Goal: Information Seeking & Learning: Understand process/instructions

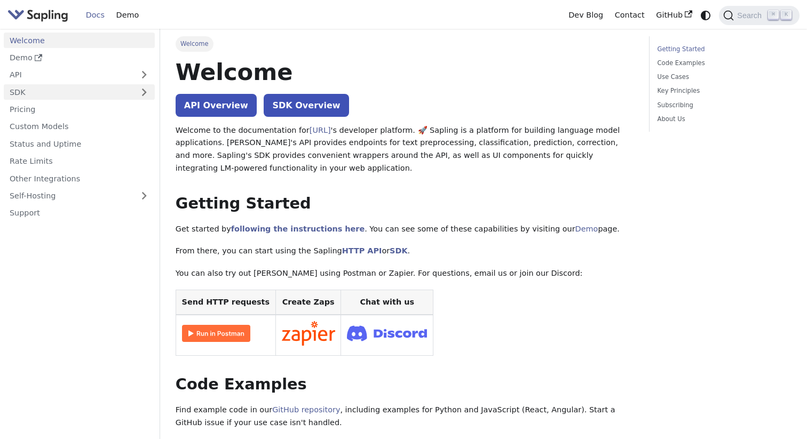
click at [79, 91] on link "SDK" at bounding box center [69, 91] width 130 height 15
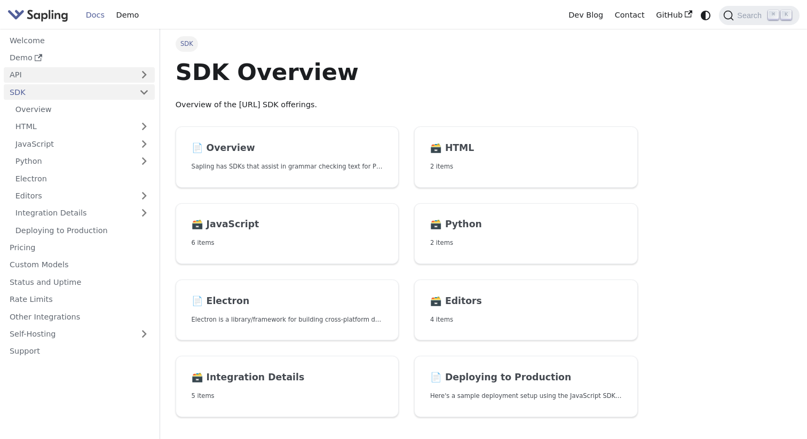
click at [82, 73] on link "API" at bounding box center [69, 74] width 130 height 15
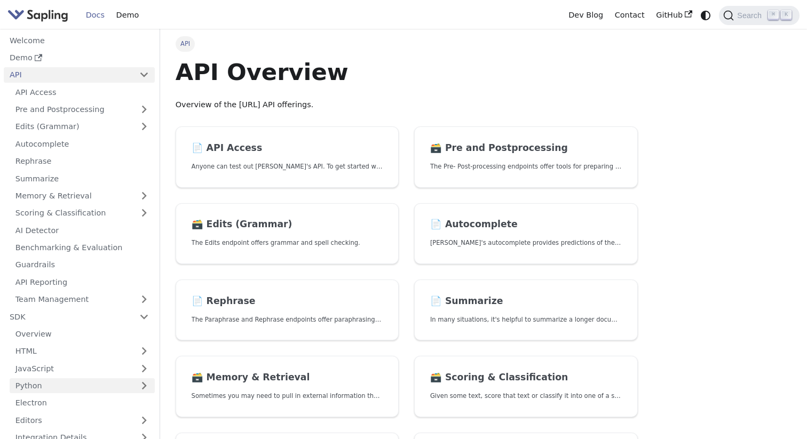
click at [41, 380] on link "Python" at bounding box center [82, 385] width 145 height 15
click at [37, 403] on link "Python Quickstart" at bounding box center [84, 402] width 139 height 15
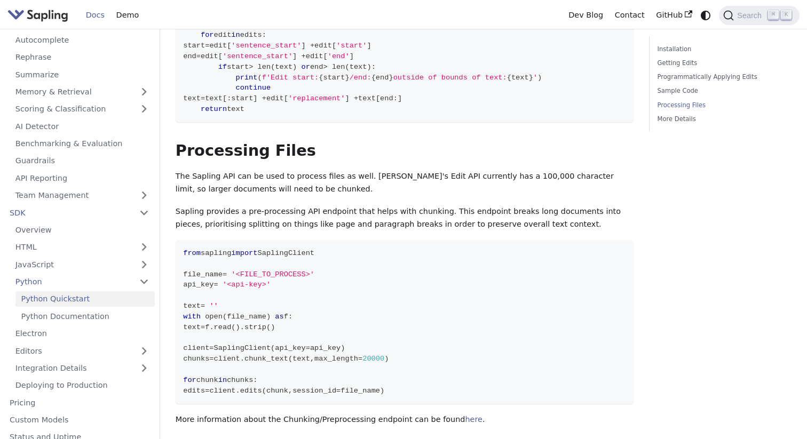
scroll to position [1590, 0]
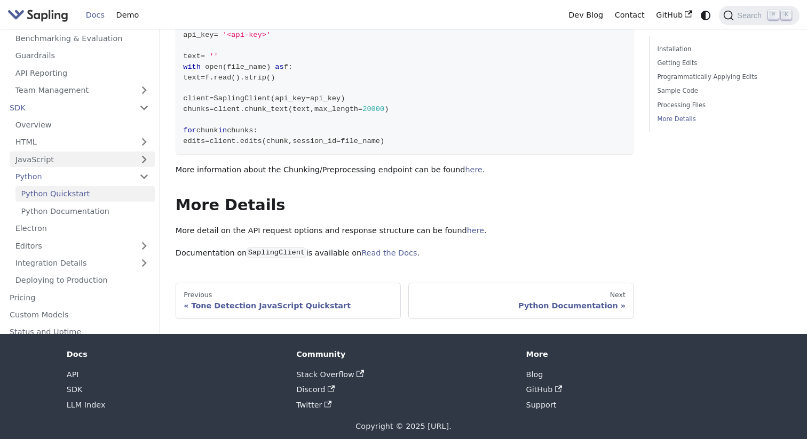
click at [107, 152] on link "JavaScript" at bounding box center [82, 159] width 145 height 15
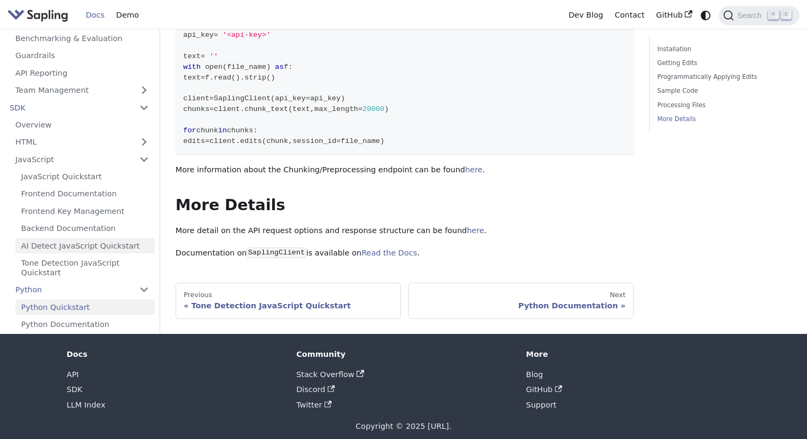
click at [97, 238] on link "AI Detect JavaScript Quickstart" at bounding box center [84, 245] width 139 height 15
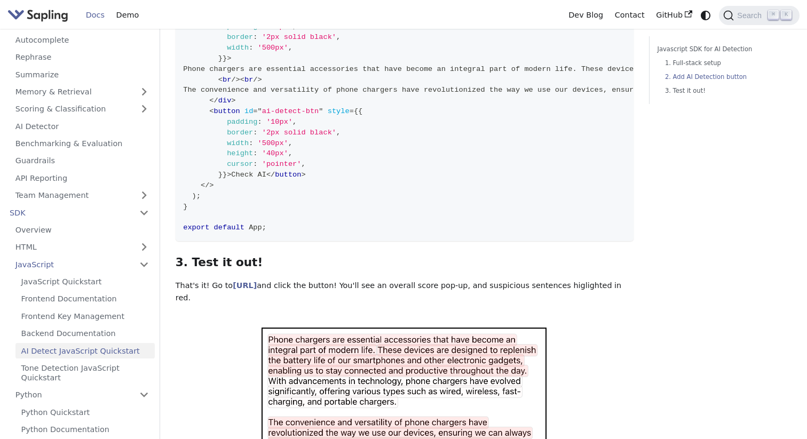
scroll to position [903, 0]
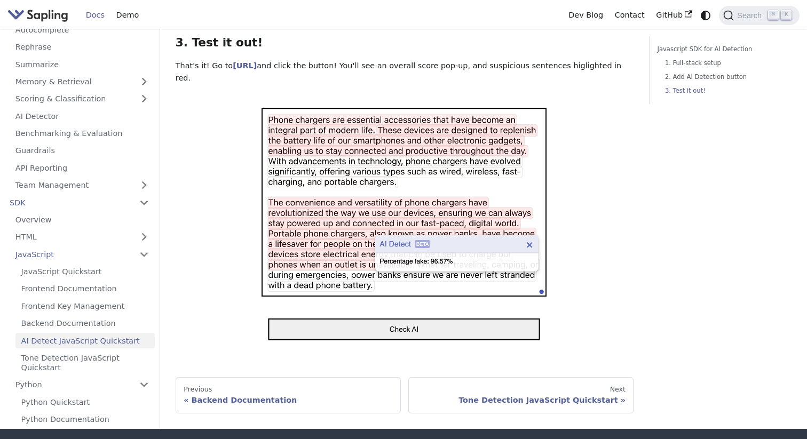
click at [238, 254] on div at bounding box center [405, 223] width 458 height 259
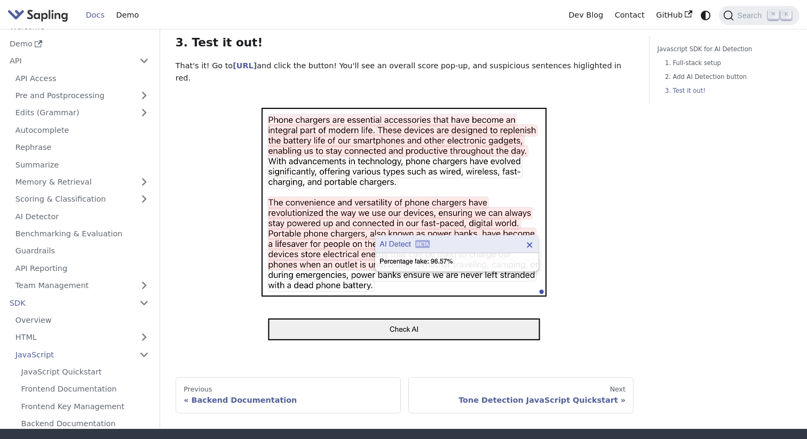
scroll to position [0, 0]
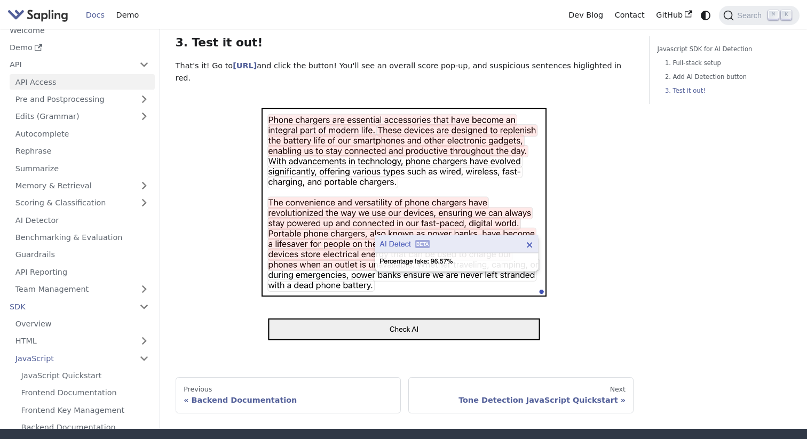
click at [70, 74] on link "API Access" at bounding box center [82, 81] width 145 height 15
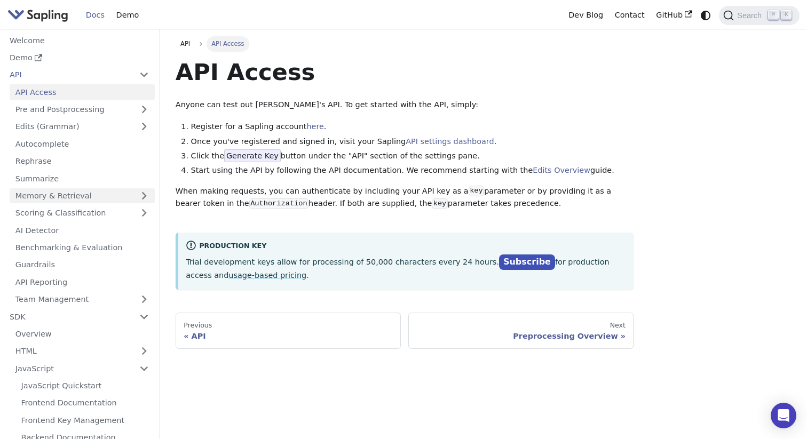
click at [115, 194] on link "Memory & Retrieval" at bounding box center [82, 195] width 145 height 15
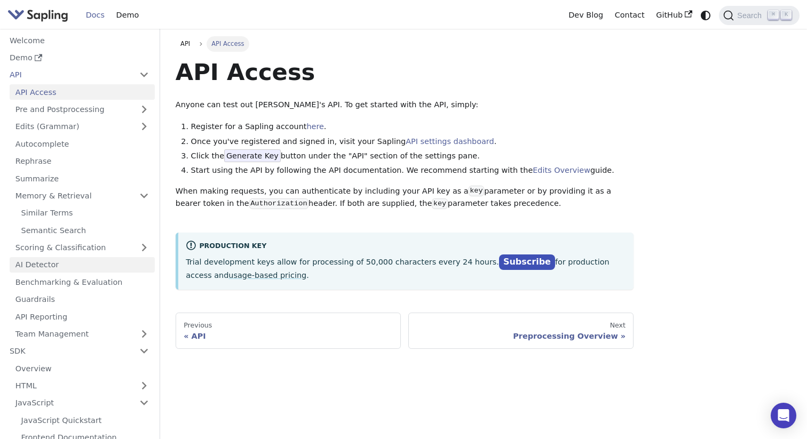
click at [91, 265] on link "AI Detector" at bounding box center [82, 264] width 145 height 15
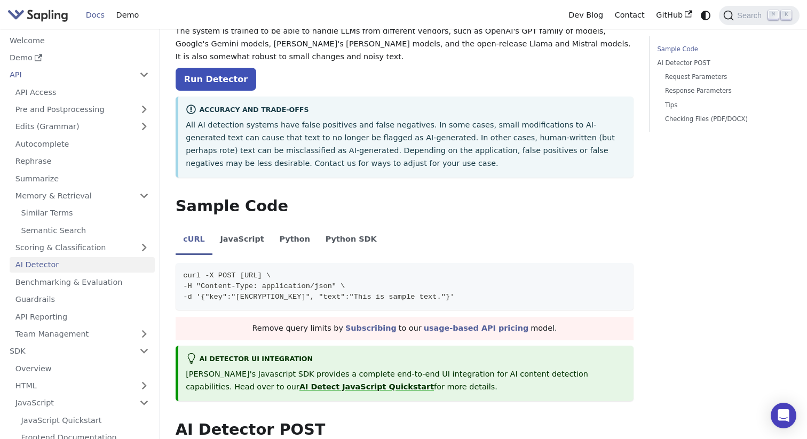
scroll to position [161, 0]
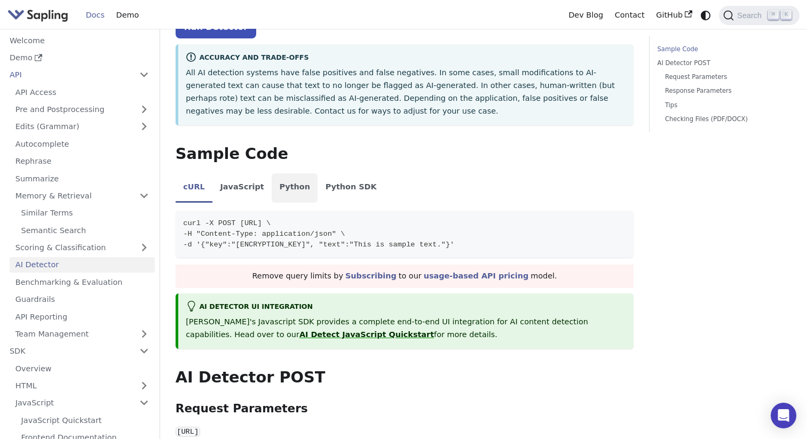
click at [291, 189] on li "Python" at bounding box center [295, 188] width 46 height 30
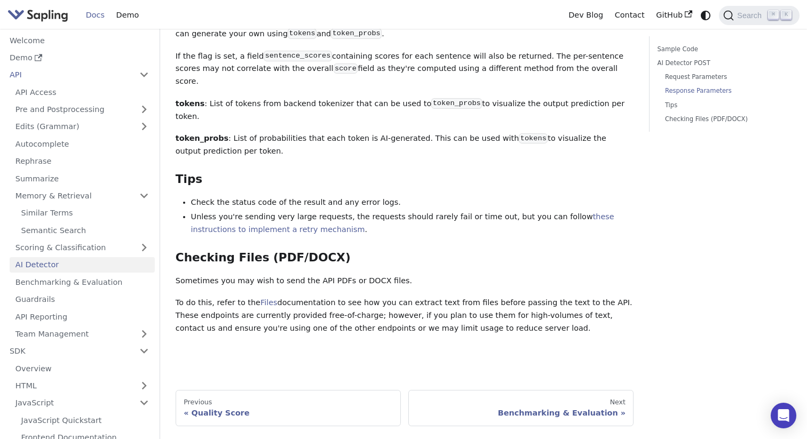
scroll to position [1465, 0]
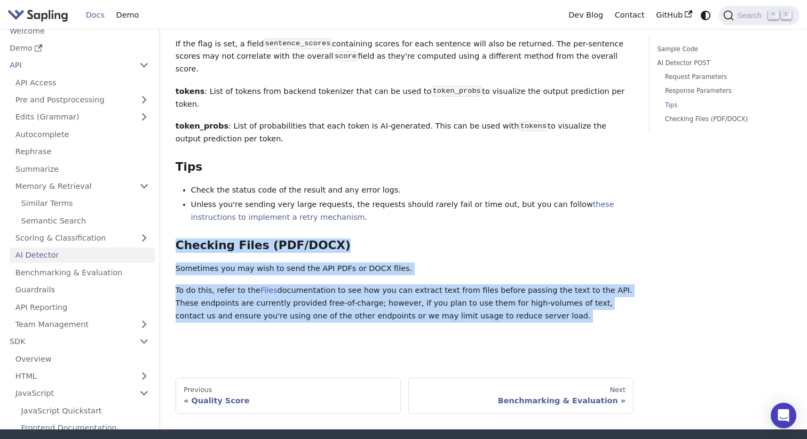
drag, startPoint x: 175, startPoint y: 226, endPoint x: 379, endPoint y: 308, distance: 220.2
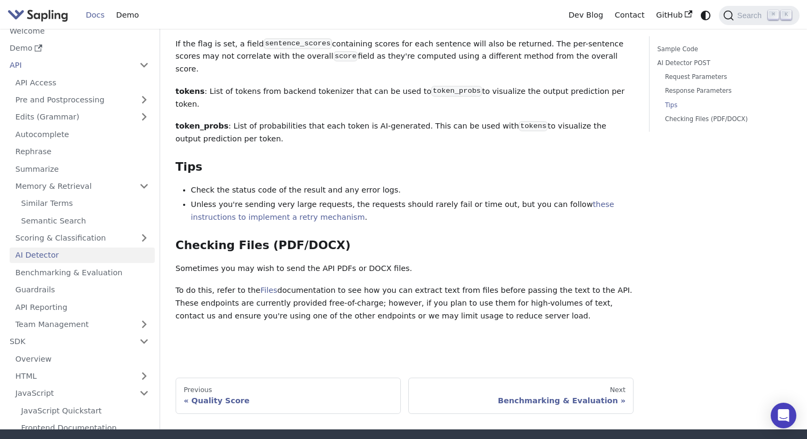
click at [376, 291] on p "To do this, refer to the Files documentation to see how you can extract text fr…" at bounding box center [405, 303] width 458 height 38
click at [265, 286] on link "Files" at bounding box center [268, 290] width 17 height 9
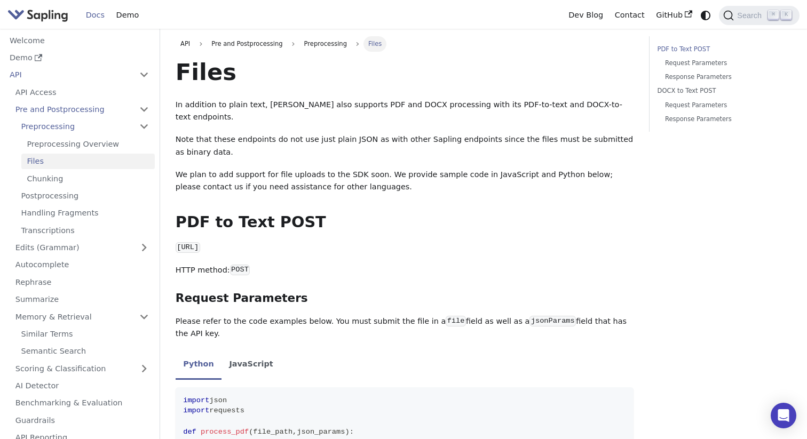
drag, startPoint x: 324, startPoint y: 237, endPoint x: 208, endPoint y: 234, distance: 116.3
click at [208, 242] on p "[URL]" at bounding box center [405, 248] width 458 height 13
click at [259, 264] on p "HTTP method: POST" at bounding box center [405, 270] width 458 height 13
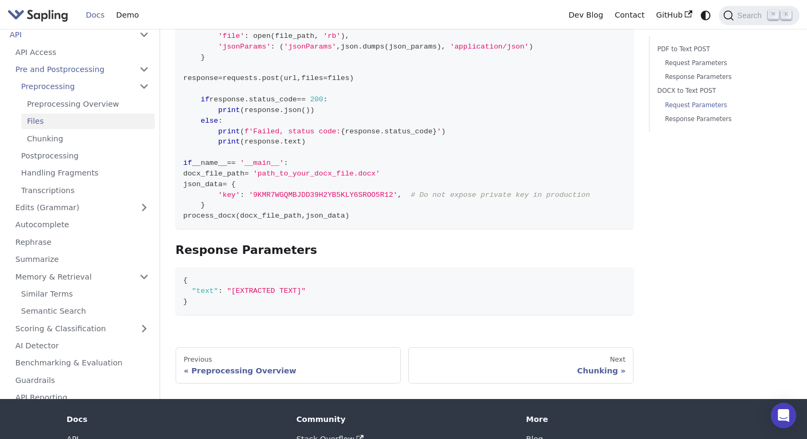
scroll to position [994, 0]
